Goal: Task Accomplishment & Management: Manage account settings

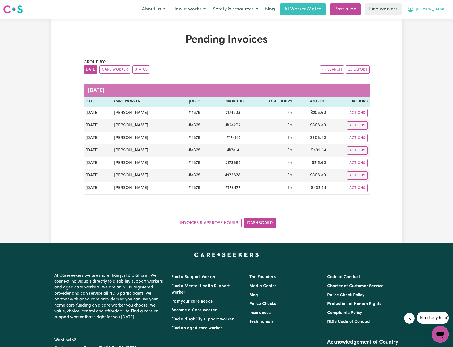
click at [443, 8] on span "[PERSON_NAME]" at bounding box center [430, 10] width 31 height 6
click at [421, 30] on link "Logout" at bounding box center [428, 31] width 42 height 10
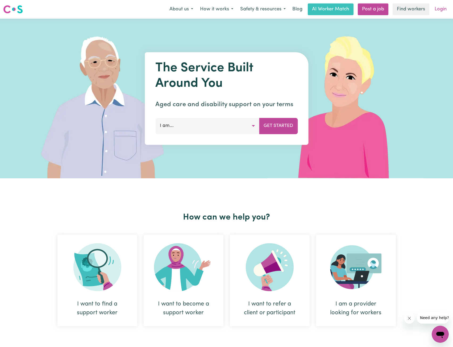
click at [440, 12] on link "Login" at bounding box center [440, 9] width 18 height 12
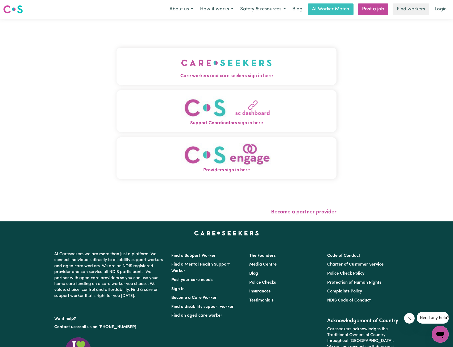
click at [213, 77] on span "Care workers and care seekers sign in here" at bounding box center [226, 76] width 220 height 7
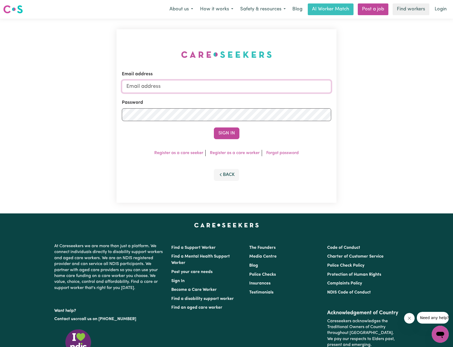
click at [226, 87] on input "Email address" at bounding box center [226, 86] width 209 height 13
drag, startPoint x: 154, startPoint y: 87, endPoint x: 241, endPoint y: 93, distance: 87.4
click at [240, 92] on input "[EMAIL_ADDRESS][PERSON_NAME][DOMAIN_NAME]" at bounding box center [226, 86] width 209 height 13
type input "[EMAIL_ADDRESS][DOMAIN_NAME]"
click at [228, 136] on button "Sign In" at bounding box center [227, 133] width 26 height 12
